Goal: Navigation & Orientation: Find specific page/section

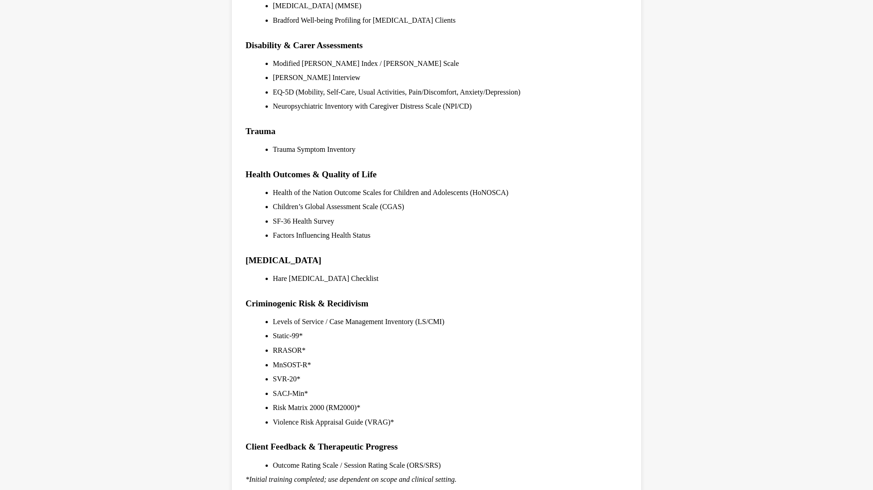
scroll to position [781, 0]
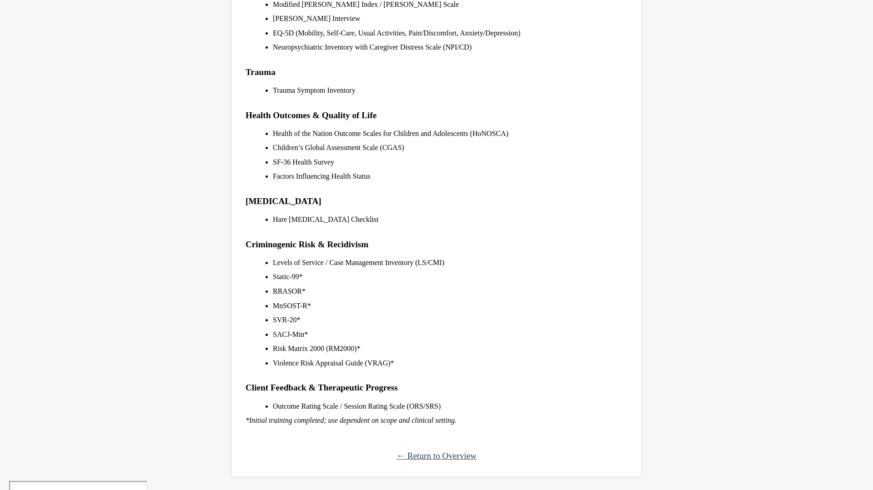
click at [432, 458] on link "← Return to Overview" at bounding box center [437, 456] width 80 height 10
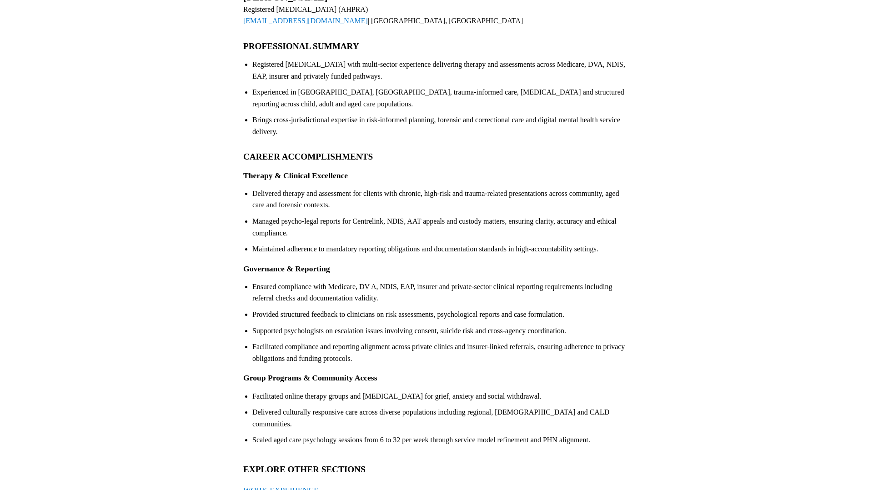
scroll to position [178, 0]
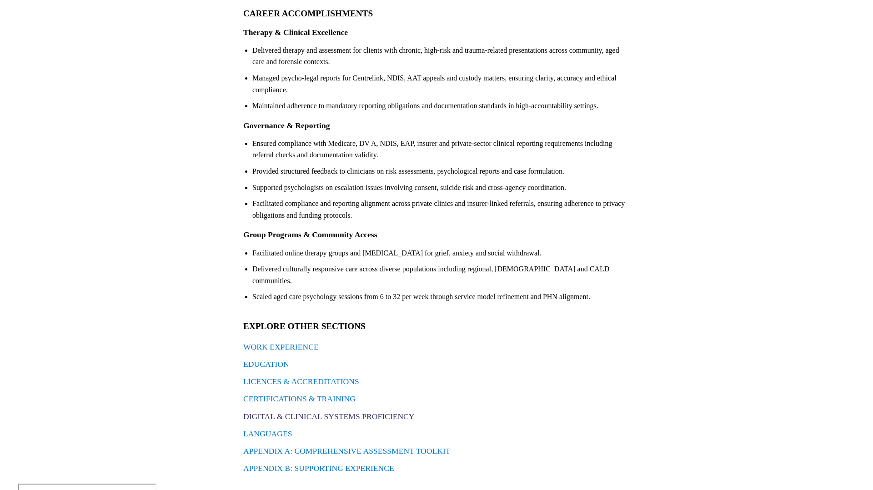
click at [371, 412] on link "DIGITAL & CLINICAL SYSTEMS PROFICIENCY" at bounding box center [328, 416] width 171 height 9
